Goal: Transaction & Acquisition: Purchase product/service

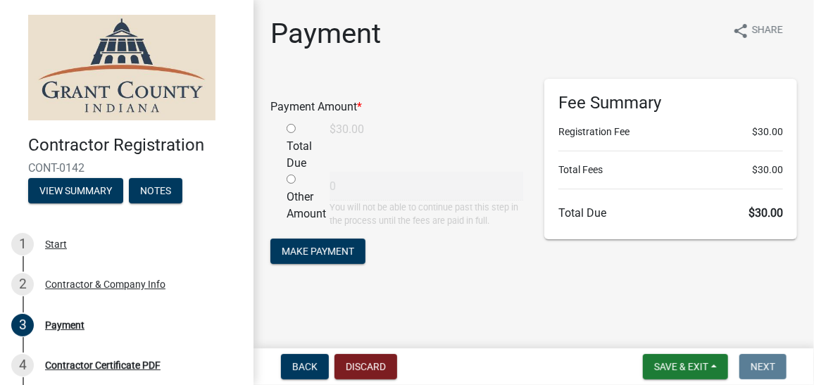
click at [292, 127] on input "radio" at bounding box center [291, 128] width 9 height 9
radio input "true"
type input "30"
click at [338, 259] on button "Make Payment" at bounding box center [317, 251] width 95 height 25
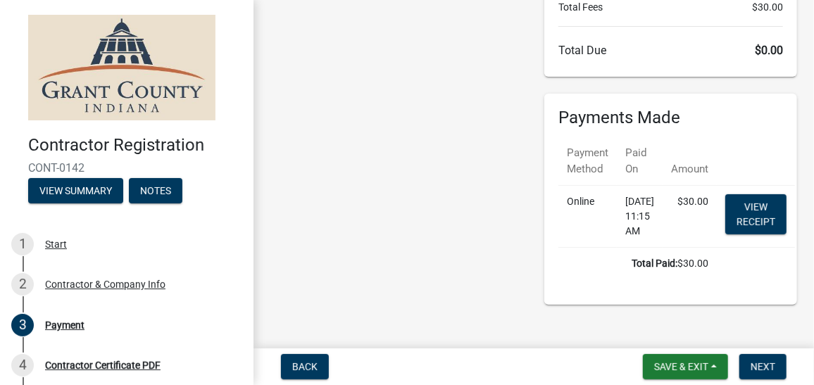
scroll to position [208, 0]
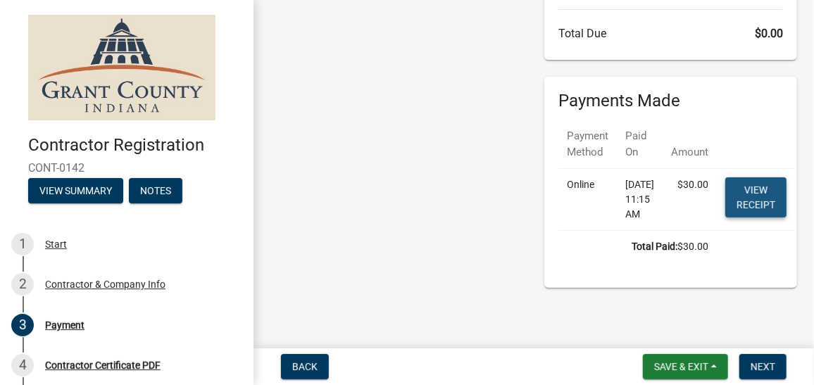
click at [761, 178] on link "View receipt" at bounding box center [756, 198] width 61 height 40
